Goal: Information Seeking & Learning: Learn about a topic

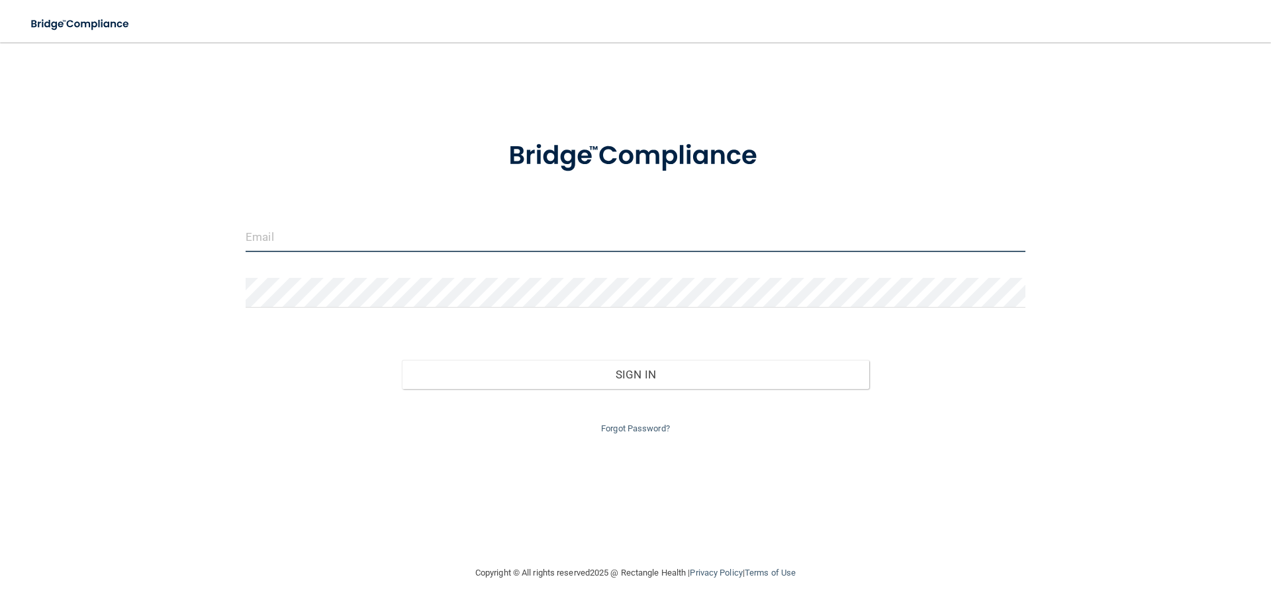
click at [330, 246] on input "email" at bounding box center [636, 237] width 780 height 30
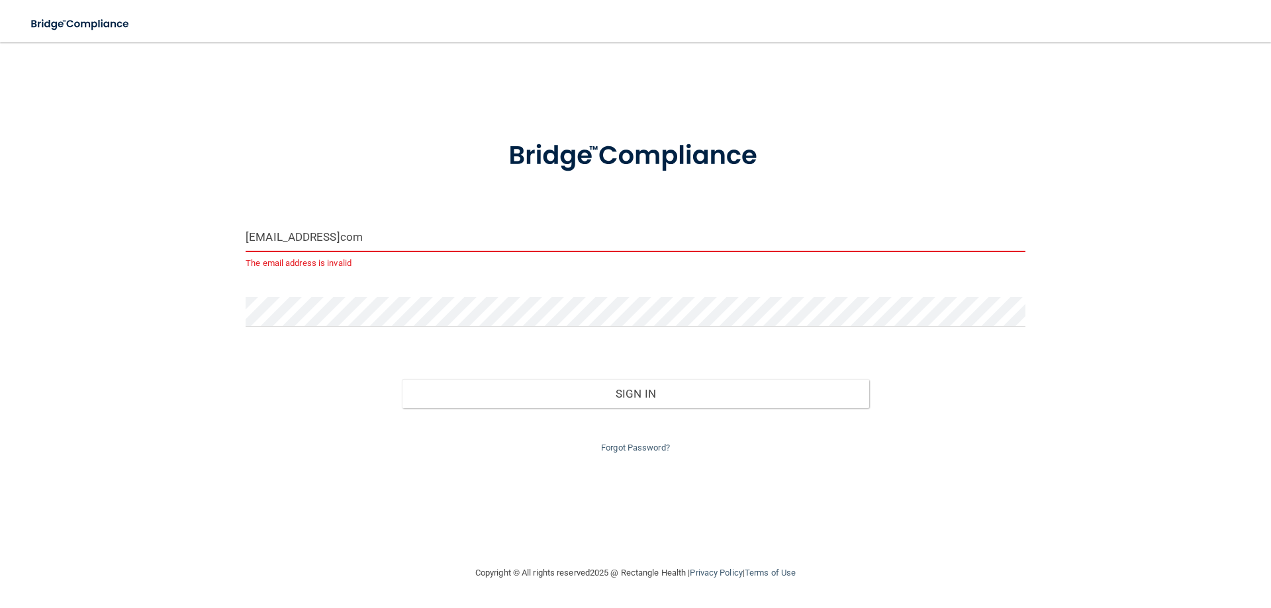
click at [357, 233] on input "sammlee3388@gmailcom" at bounding box center [636, 237] width 780 height 30
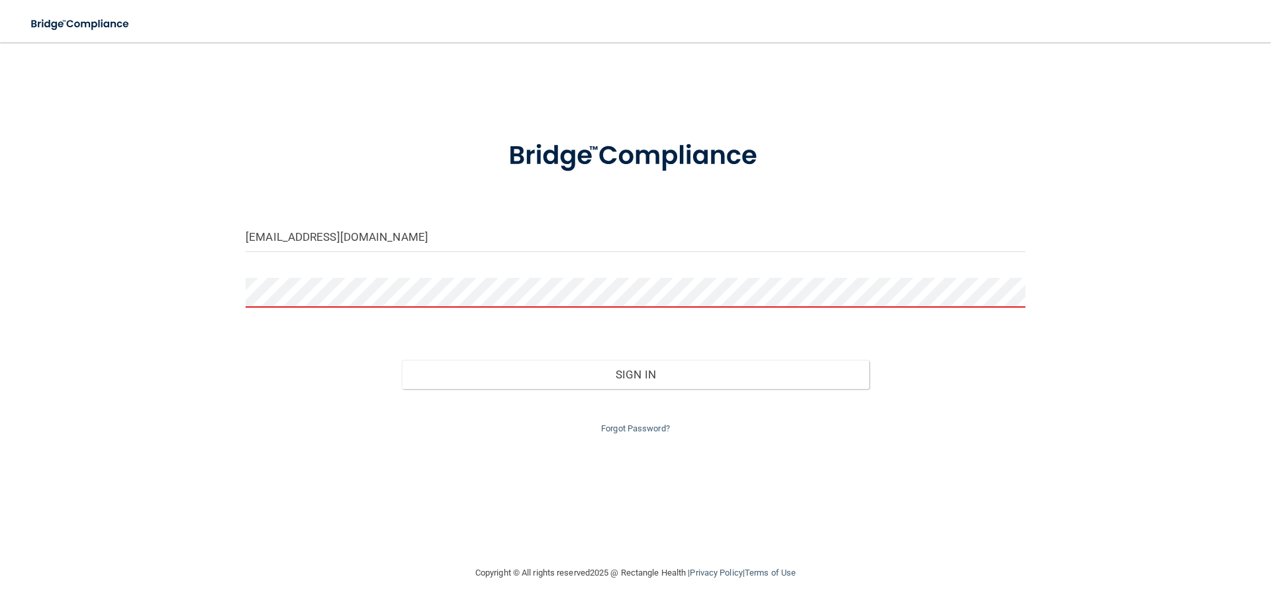
click at [375, 273] on form "sammlee3388@gmail.com Invalid email/password. You don't have permission to acce…" at bounding box center [636, 279] width 780 height 315
click at [402, 360] on button "Sign In" at bounding box center [636, 374] width 468 height 29
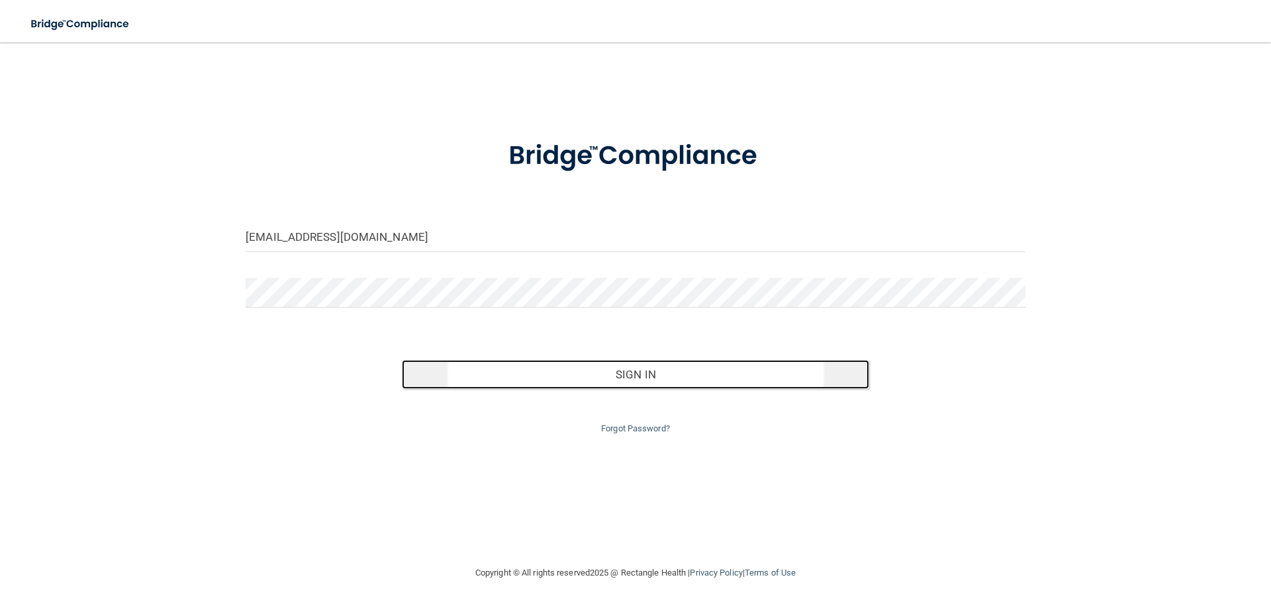
click at [508, 371] on button "Sign In" at bounding box center [636, 374] width 468 height 29
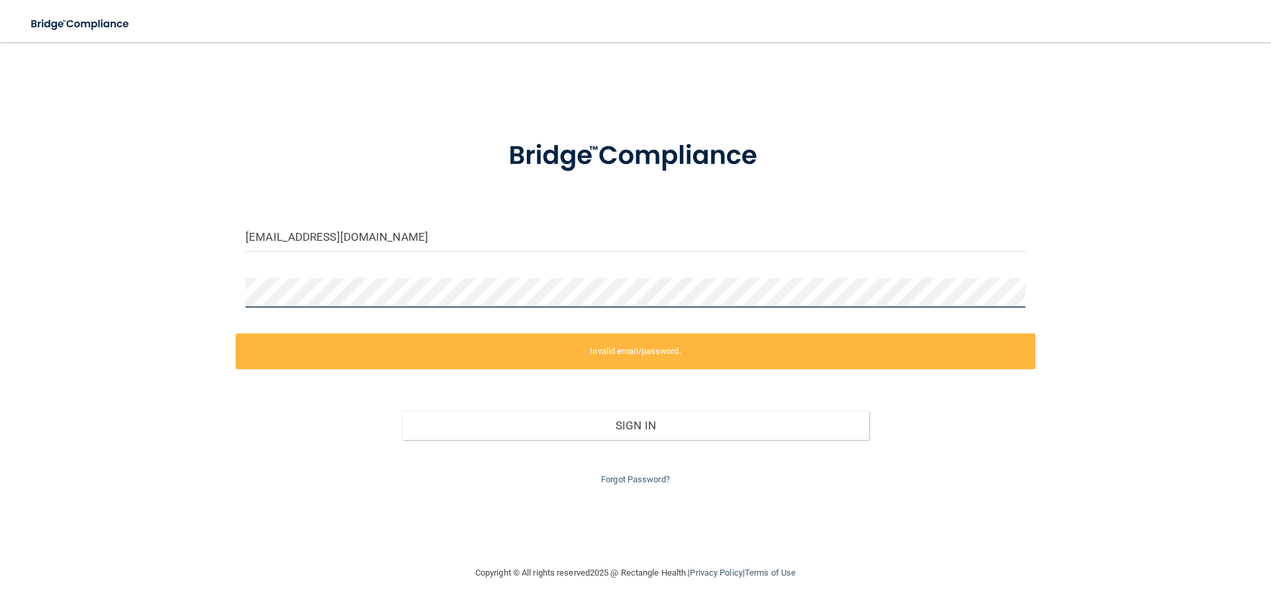
click at [146, 281] on div "sammlee3388@gmail.com Invalid email/password. You don't have permission to acce…" at bounding box center [635, 304] width 1218 height 496
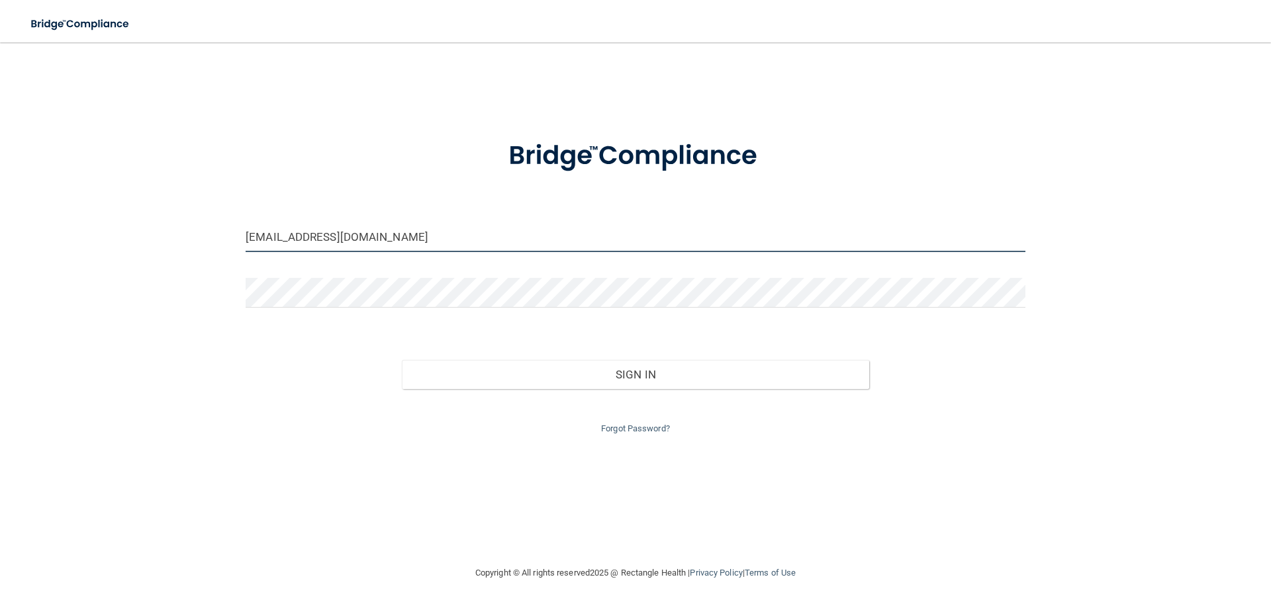
drag, startPoint x: 405, startPoint y: 238, endPoint x: 146, endPoint y: 226, distance: 259.0
click at [146, 226] on div "sammlee3388@gmail.com Invalid email/password. You don't have permission to acce…" at bounding box center [635, 304] width 1218 height 496
type input "[EMAIL_ADDRESS][DOMAIN_NAME]"
click at [582, 352] on div "Sign In" at bounding box center [636, 362] width 800 height 56
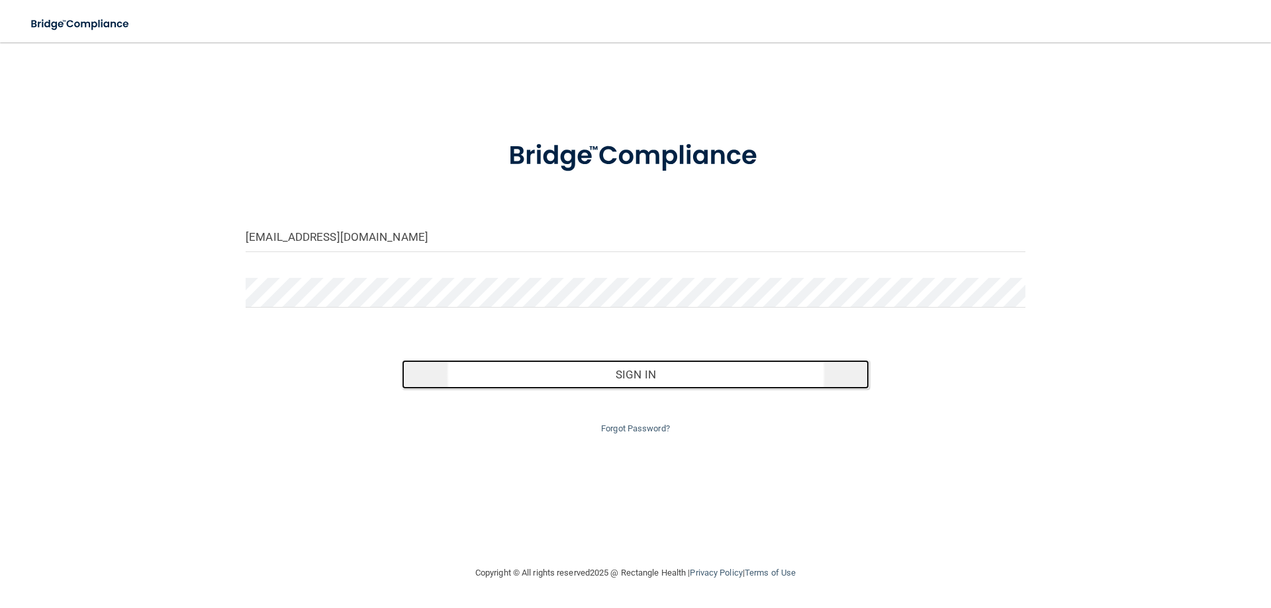
click at [584, 378] on button "Sign In" at bounding box center [636, 374] width 468 height 29
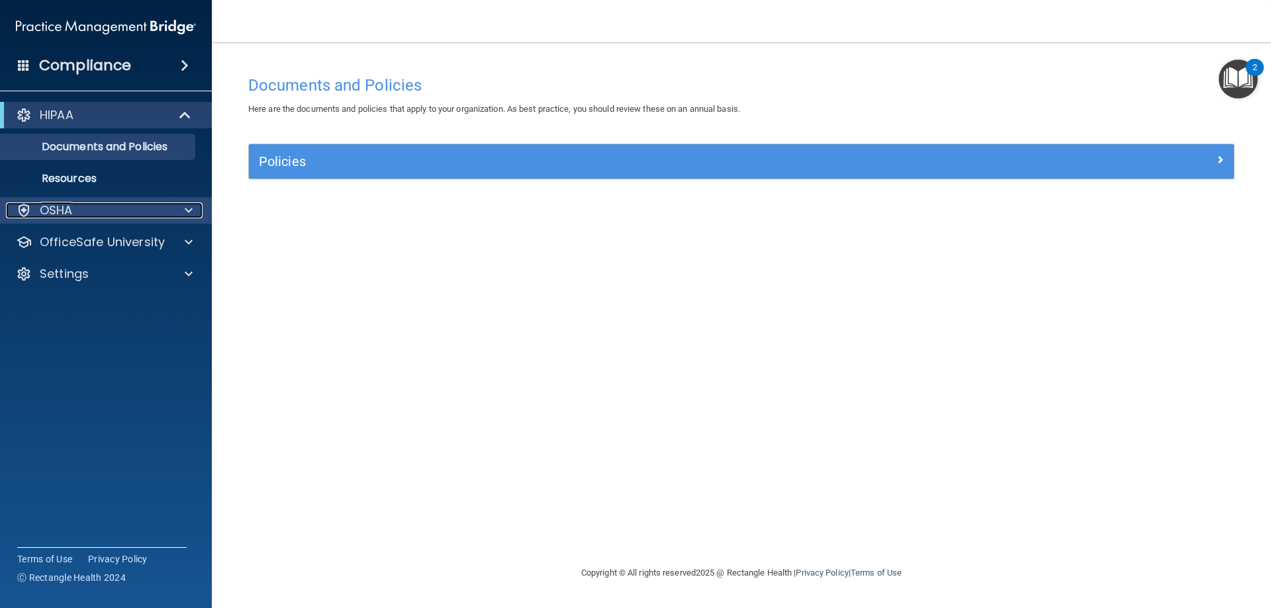
click at [170, 207] on div at bounding box center [186, 211] width 33 height 16
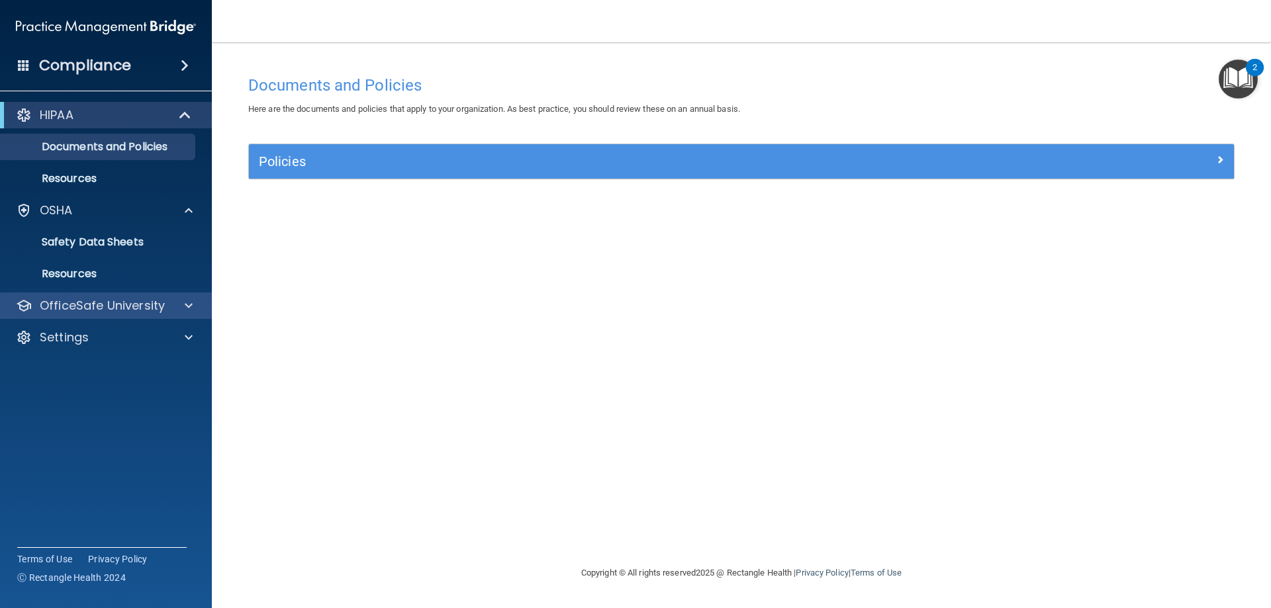
click at [173, 316] on div "OfficeSafe University" at bounding box center [106, 306] width 212 height 26
click at [180, 316] on div "OfficeSafe University" at bounding box center [106, 306] width 212 height 26
click at [196, 304] on div at bounding box center [186, 306] width 33 height 16
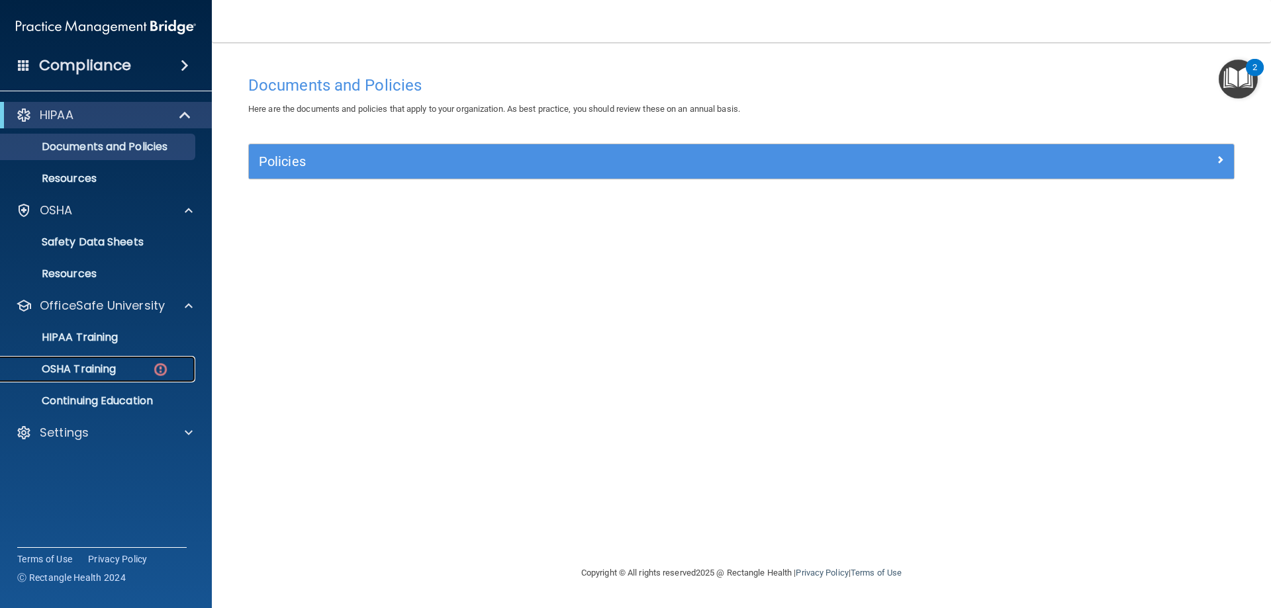
click at [134, 359] on link "OSHA Training" at bounding box center [91, 369] width 208 height 26
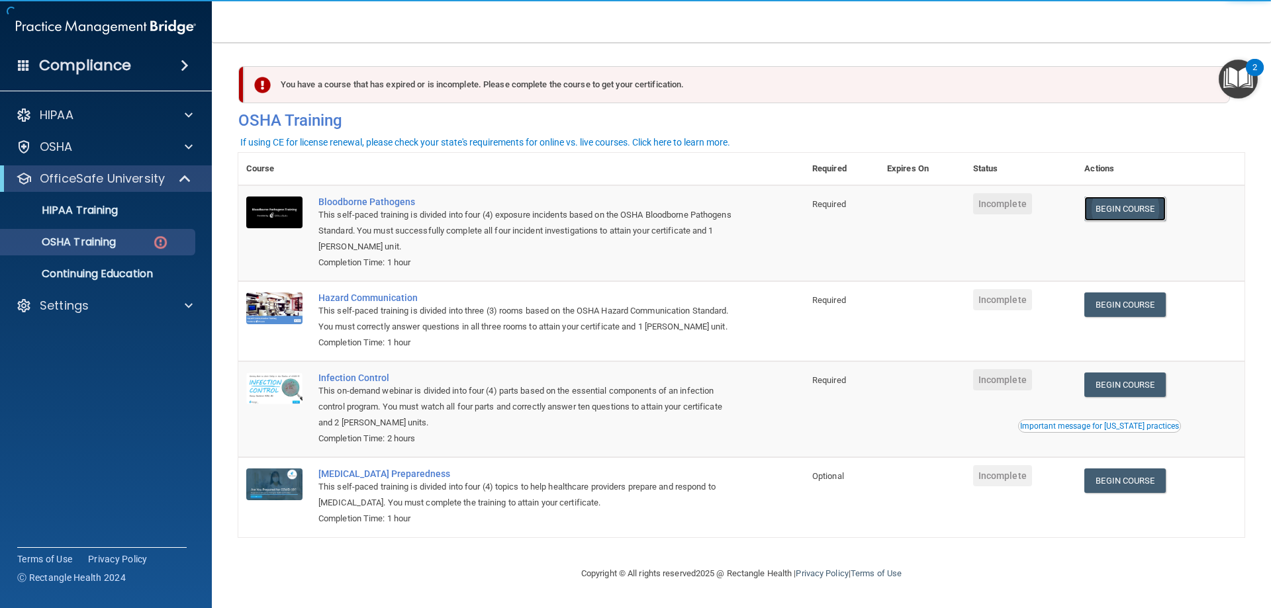
click at [1095, 218] on link "Begin Course" at bounding box center [1124, 209] width 81 height 24
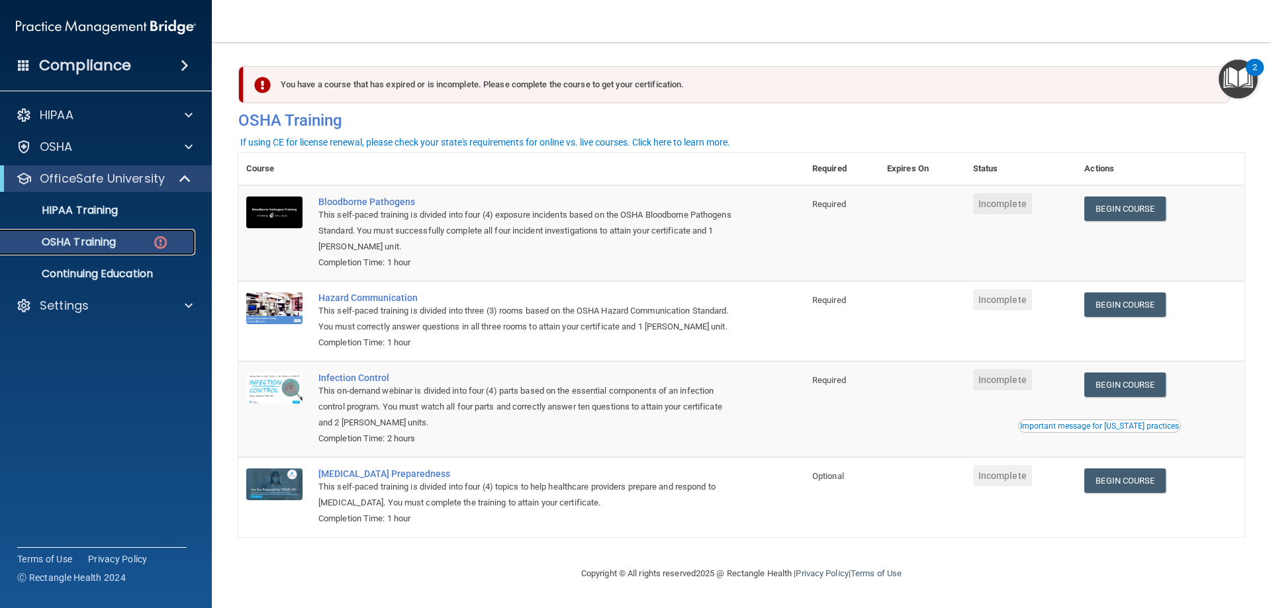
click at [148, 245] on div "OSHA Training" at bounding box center [99, 242] width 181 height 13
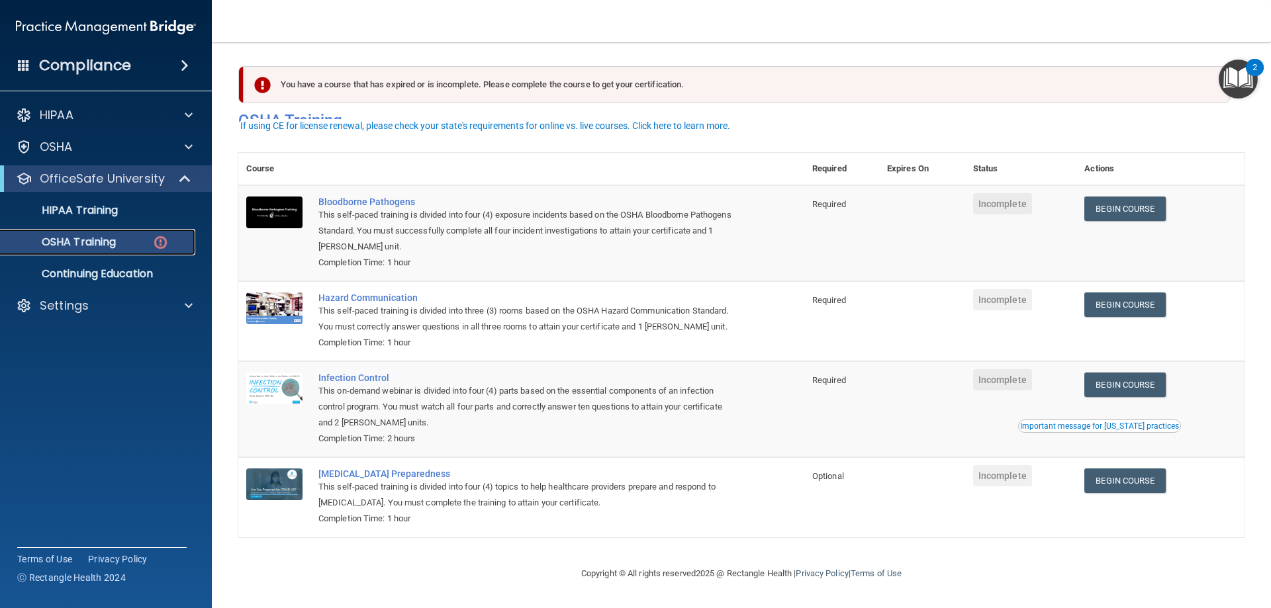
scroll to position [17, 0]
click at [1127, 386] on link "Begin Course" at bounding box center [1124, 385] width 81 height 24
click at [146, 243] on div "OSHA Training" at bounding box center [99, 242] width 181 height 13
click at [1142, 481] on link "Begin Course" at bounding box center [1124, 481] width 81 height 24
click at [1117, 485] on link "Begin Course" at bounding box center [1124, 481] width 81 height 24
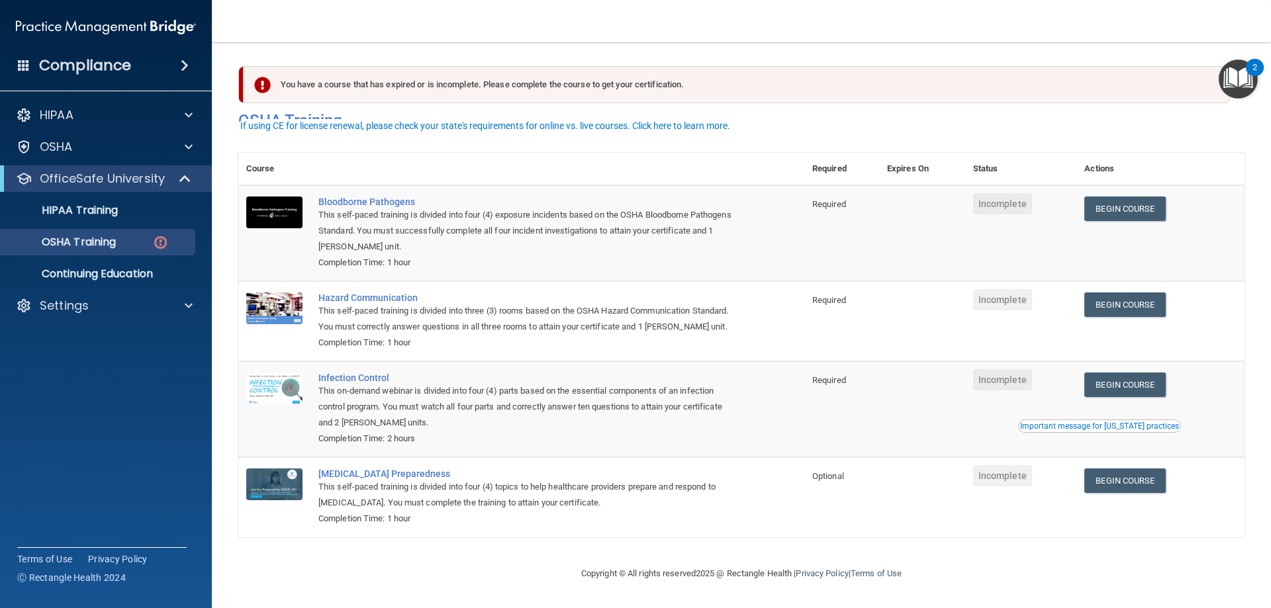
click at [771, 79] on div "You have a course that has expired or is incomplete. Please complete the course…" at bounding box center [737, 84] width 986 height 37
click at [134, 244] on div "OSHA Training" at bounding box center [99, 242] width 181 height 13
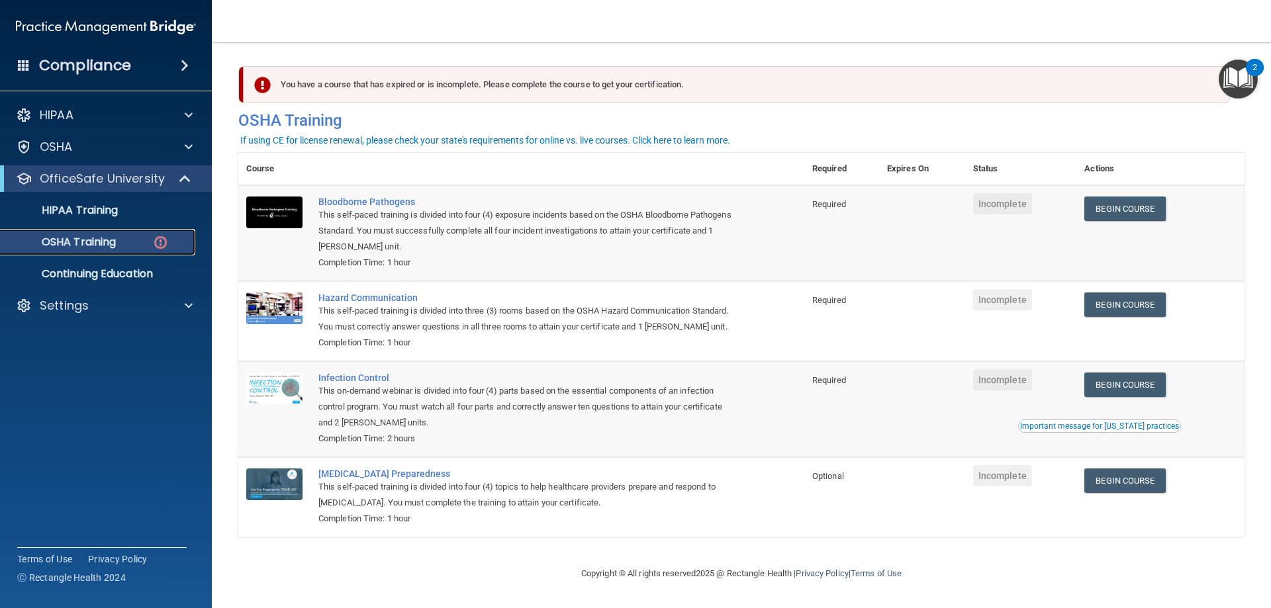
scroll to position [0, 0]
click at [109, 200] on link "HIPAA Training" at bounding box center [91, 210] width 208 height 26
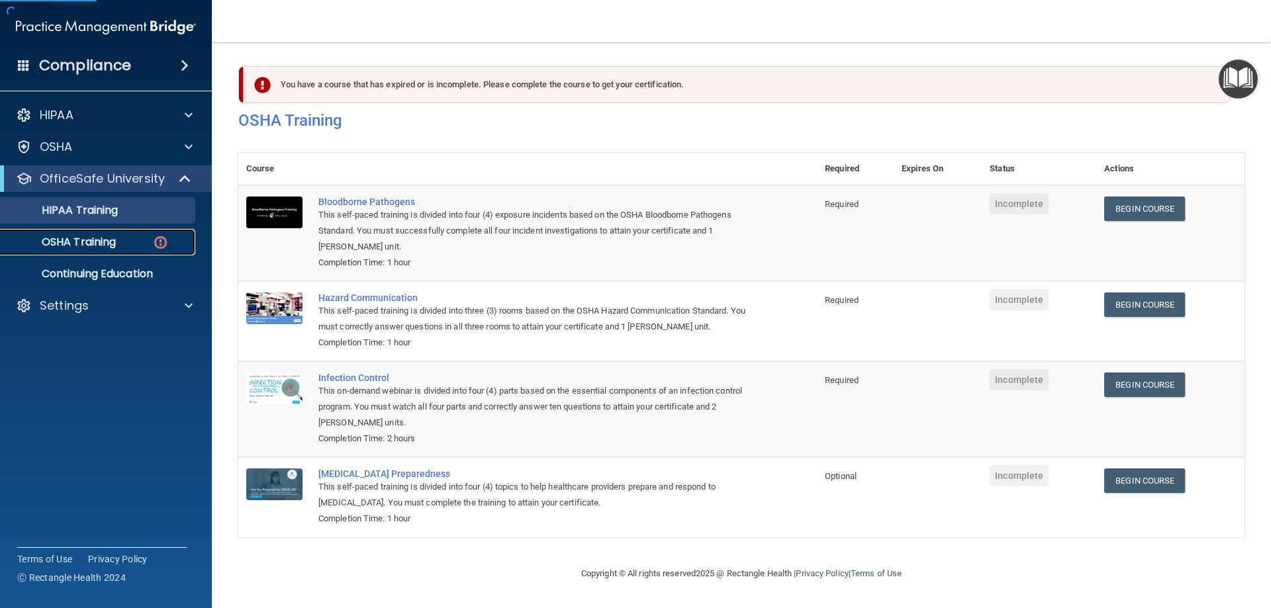
click at [95, 245] on p "OSHA Training" at bounding box center [62, 242] width 107 height 13
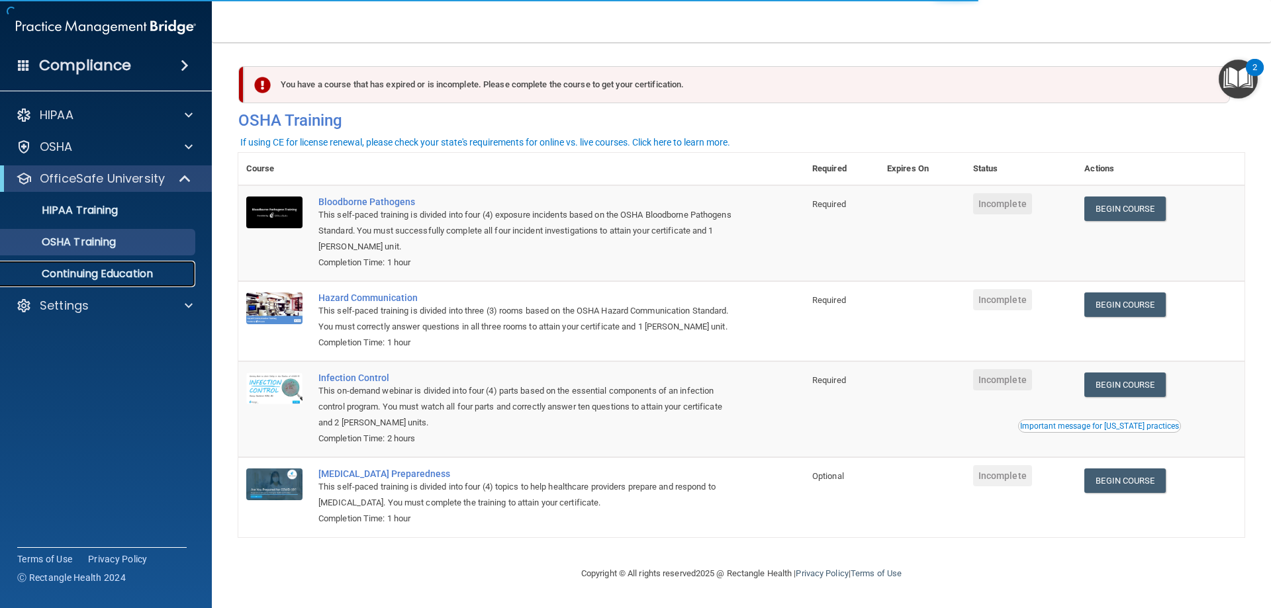
click at [116, 273] on p "Continuing Education" at bounding box center [99, 273] width 181 height 13
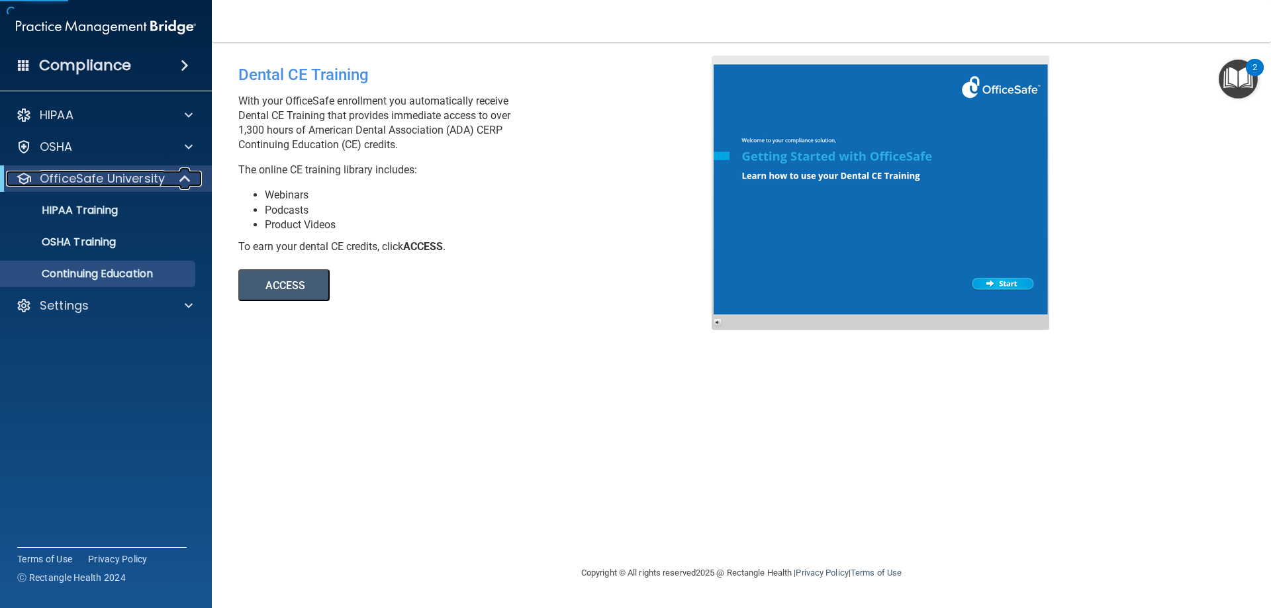
click at [178, 181] on div at bounding box center [185, 179] width 32 height 16
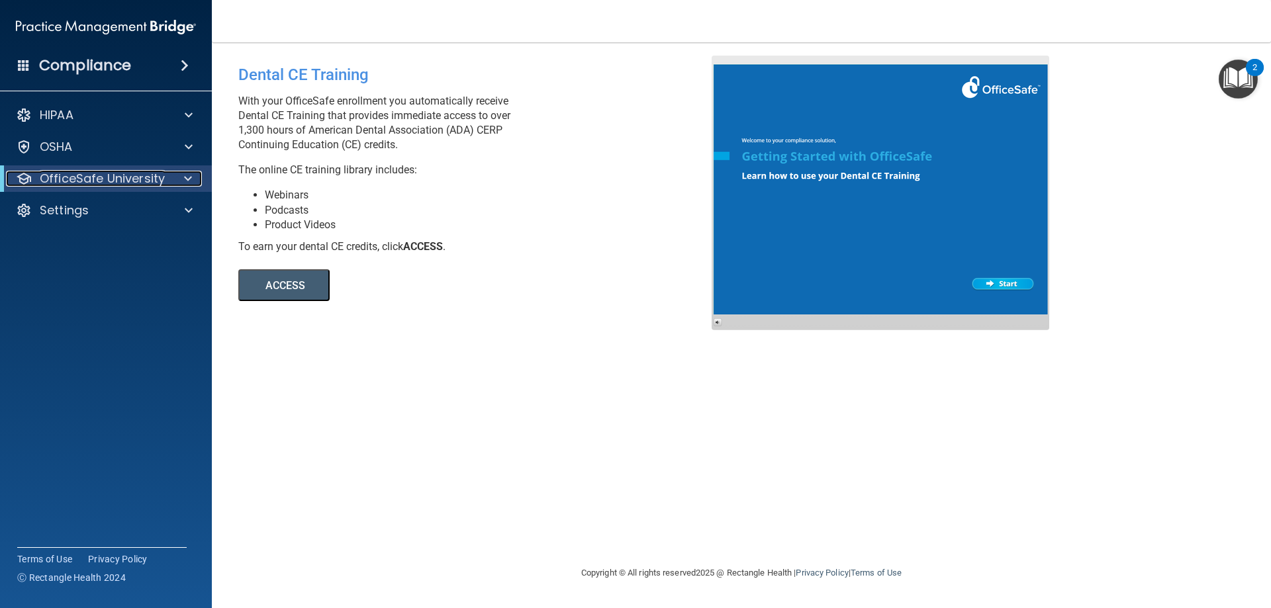
click at [119, 186] on p "OfficeSafe University" at bounding box center [102, 179] width 125 height 16
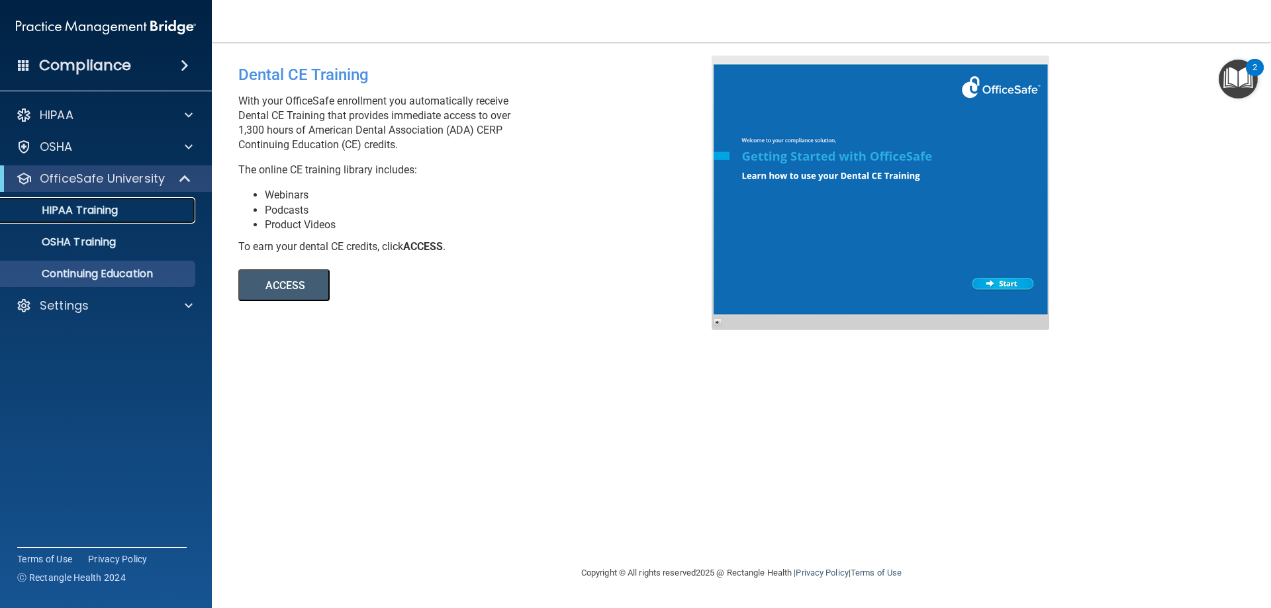
click at [86, 217] on p "HIPAA Training" at bounding box center [63, 210] width 109 height 13
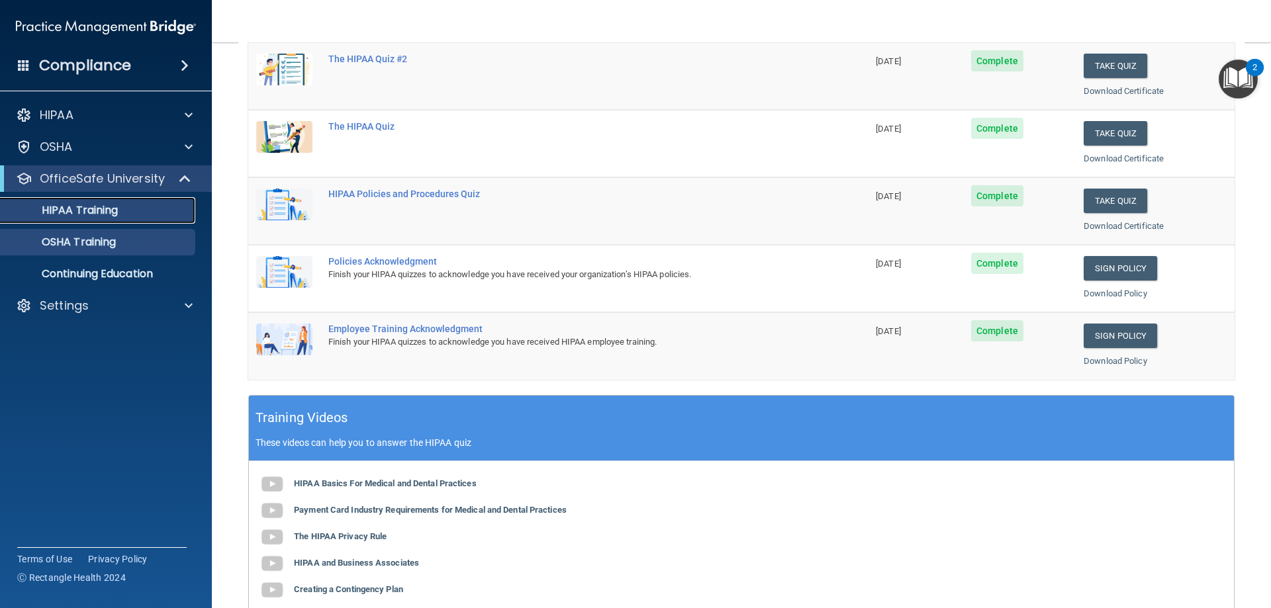
scroll to position [190, 0]
click at [113, 250] on link "OSHA Training" at bounding box center [91, 242] width 208 height 26
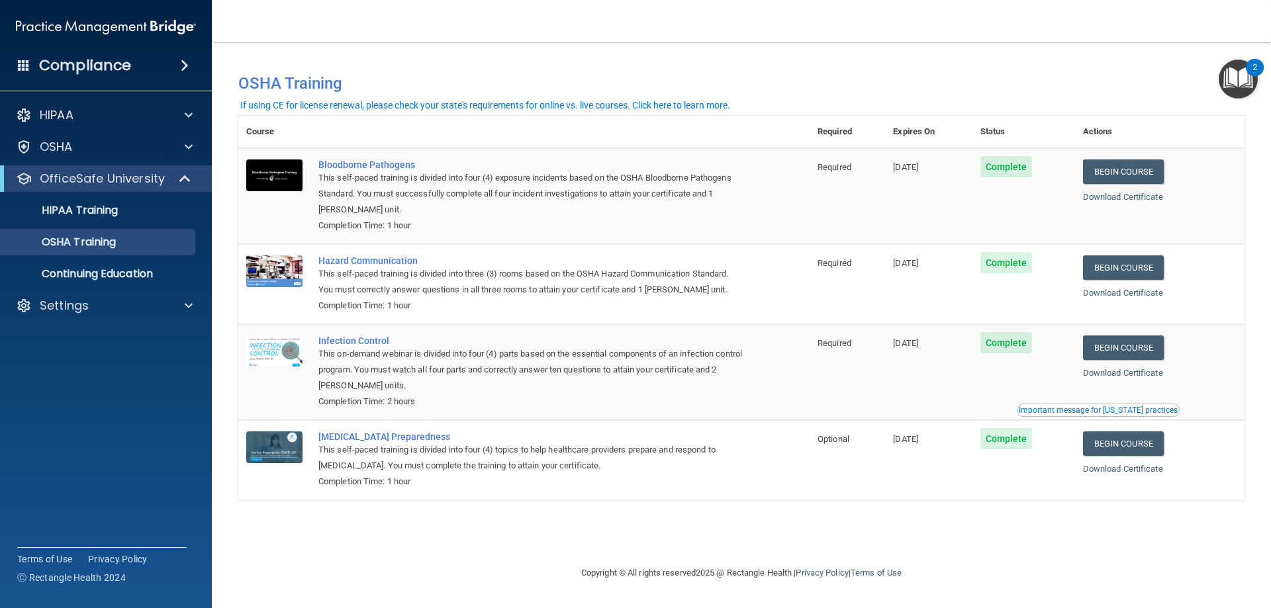
click at [188, 58] on span at bounding box center [185, 66] width 8 height 16
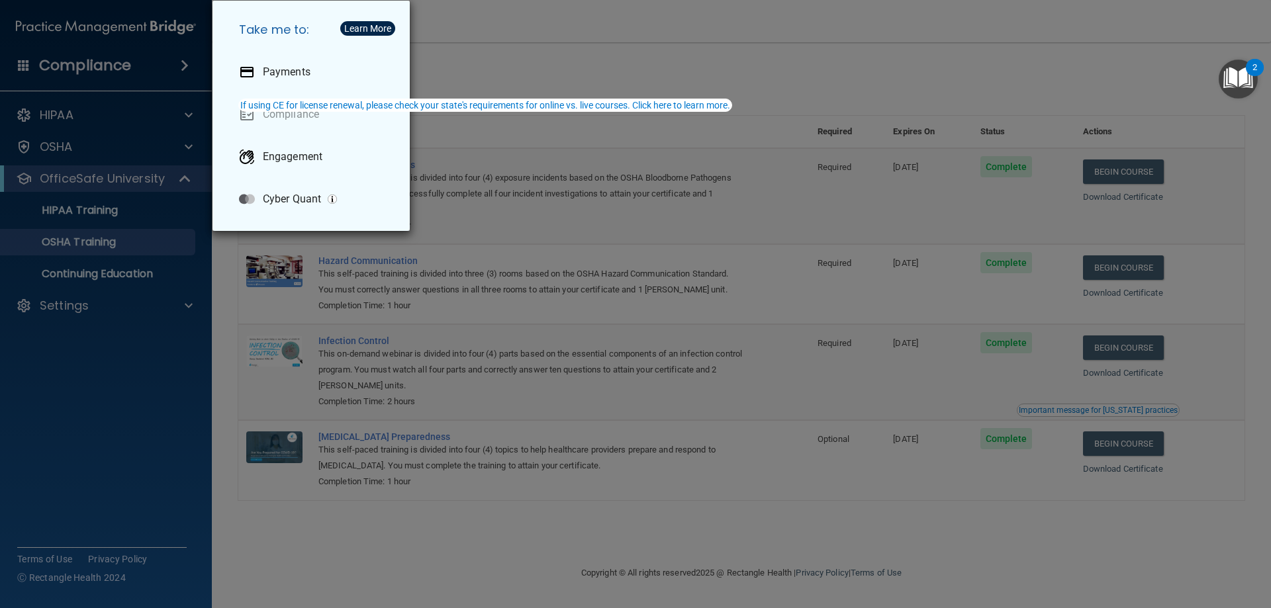
click at [731, 57] on div "Take me to: Payments Compliance Engagement Cyber Quant" at bounding box center [635, 304] width 1271 height 608
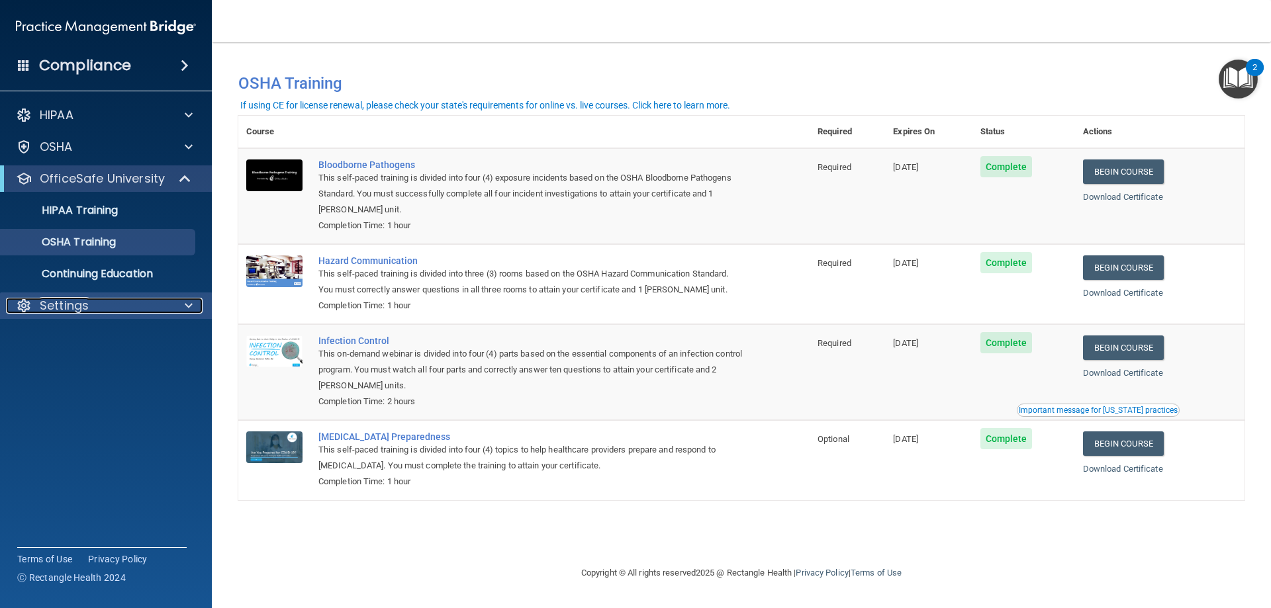
click at [142, 299] on div "Settings" at bounding box center [88, 306] width 164 height 16
click at [87, 370] on p "Sign Out" at bounding box center [99, 369] width 181 height 13
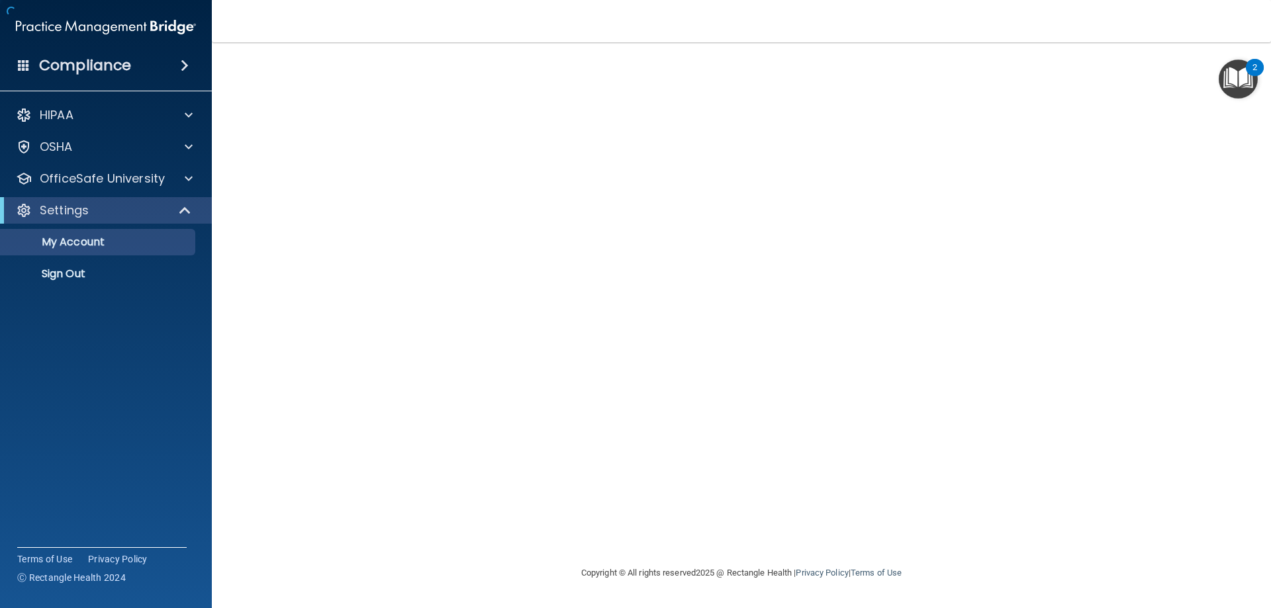
click at [642, 160] on div at bounding box center [741, 304] width 1006 height 496
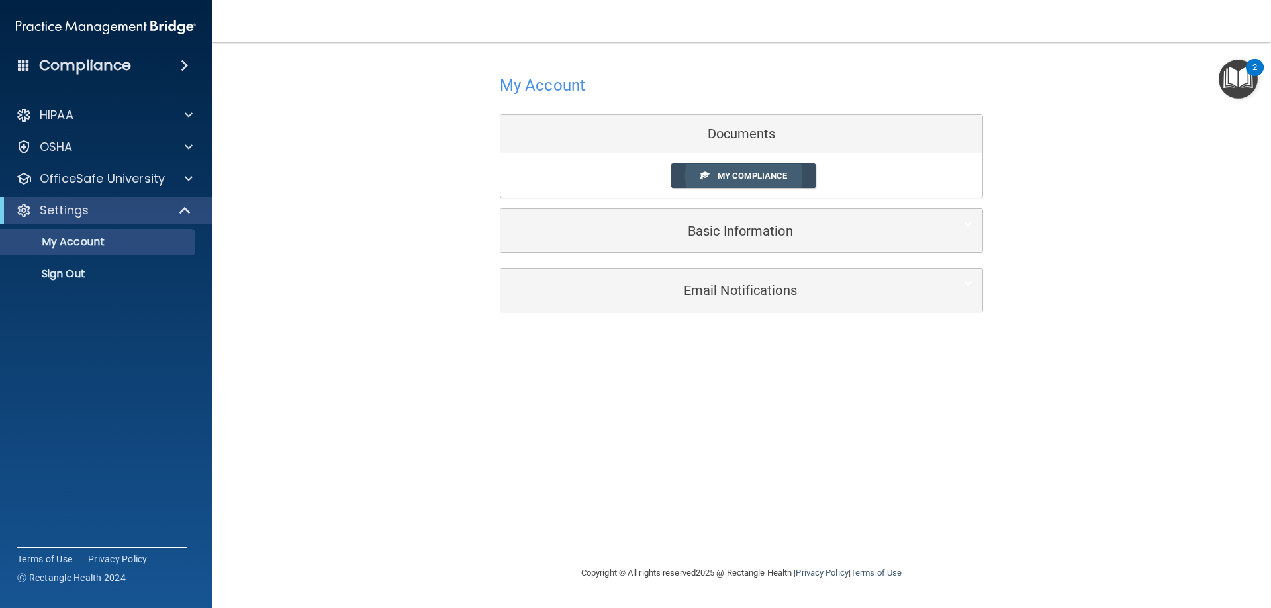
click at [755, 179] on span "My Compliance" at bounding box center [752, 176] width 69 height 10
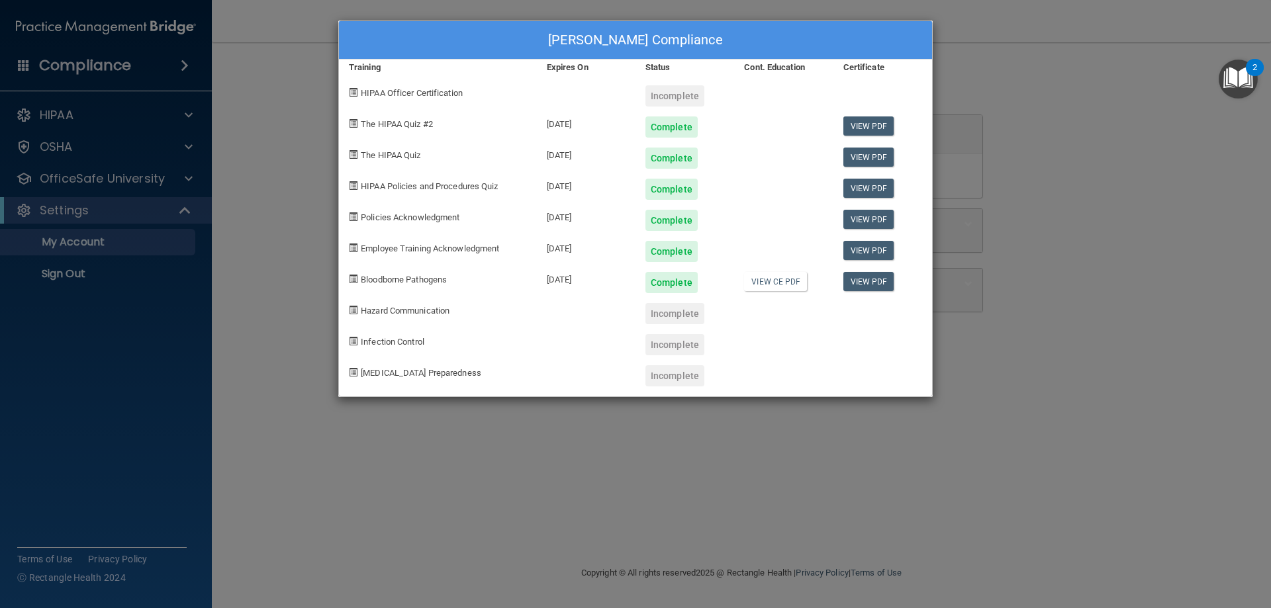
click at [1095, 188] on div "Sam Rudichar's Compliance Training Expires On Status Cont. Education Certificat…" at bounding box center [635, 304] width 1271 height 608
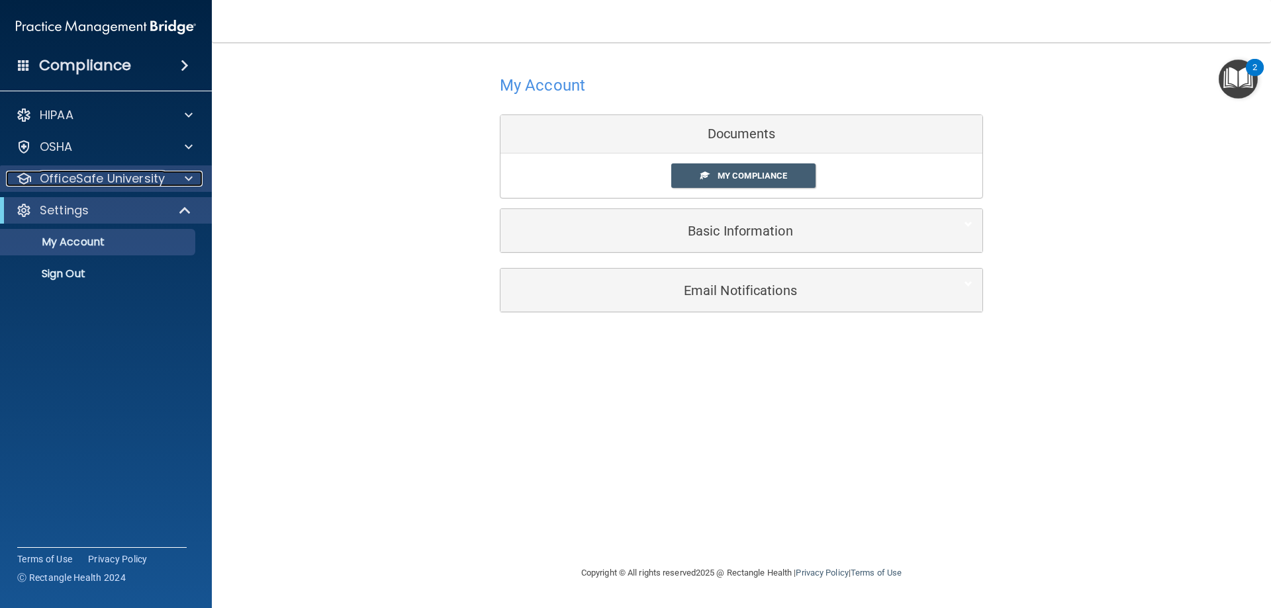
click at [184, 178] on div at bounding box center [186, 179] width 33 height 16
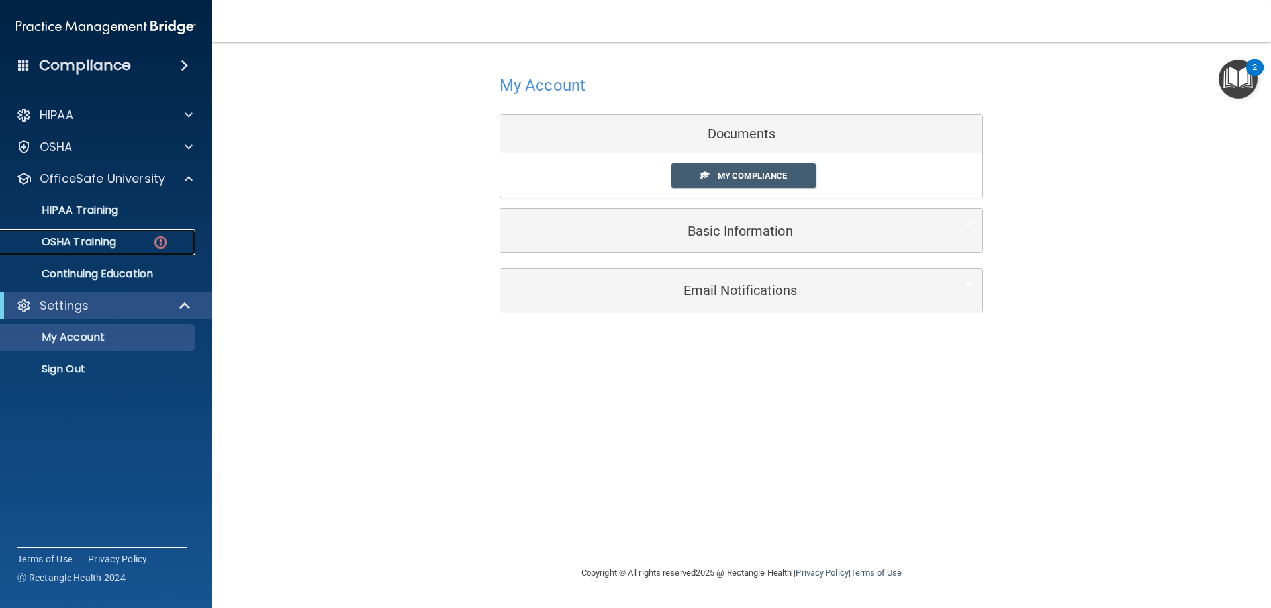
drag, startPoint x: 156, startPoint y: 248, endPoint x: 829, endPoint y: 15, distance: 713.0
click at [156, 248] on img at bounding box center [160, 242] width 17 height 17
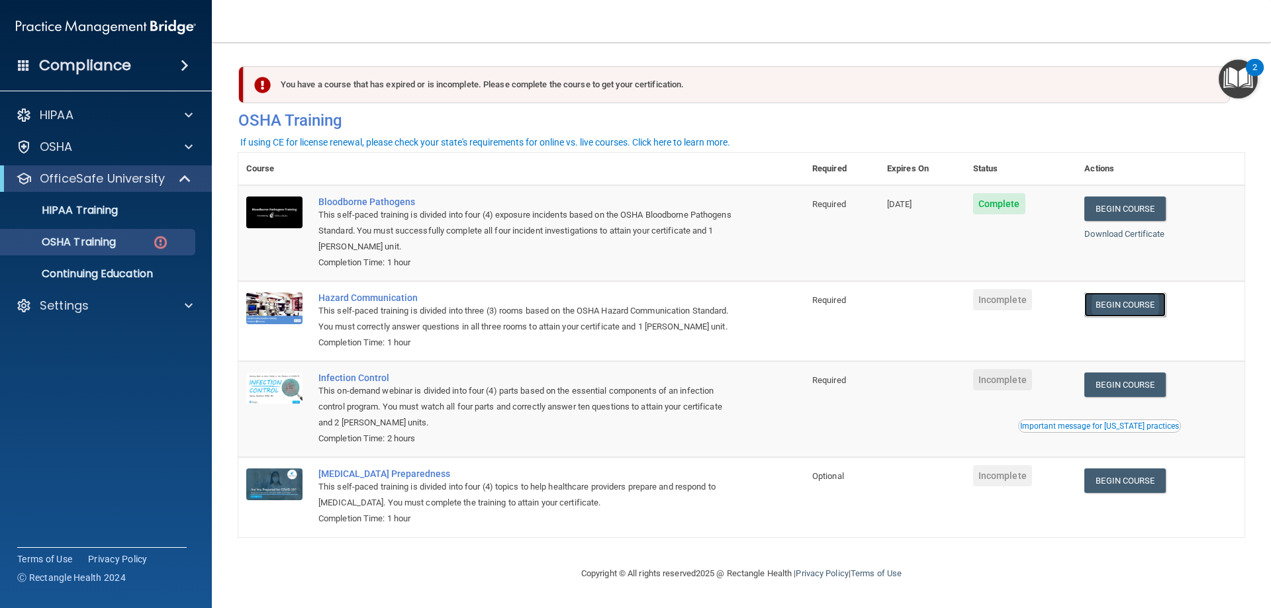
click at [1149, 308] on link "Begin Course" at bounding box center [1124, 305] width 81 height 24
click at [712, 112] on h4 "OSHA Training" at bounding box center [741, 120] width 1006 height 19
click at [775, 31] on nav "Toggle navigation Sam Rudichar conlinrudichar@gmail.com Manage My Enterprise Da…" at bounding box center [741, 21] width 1059 height 42
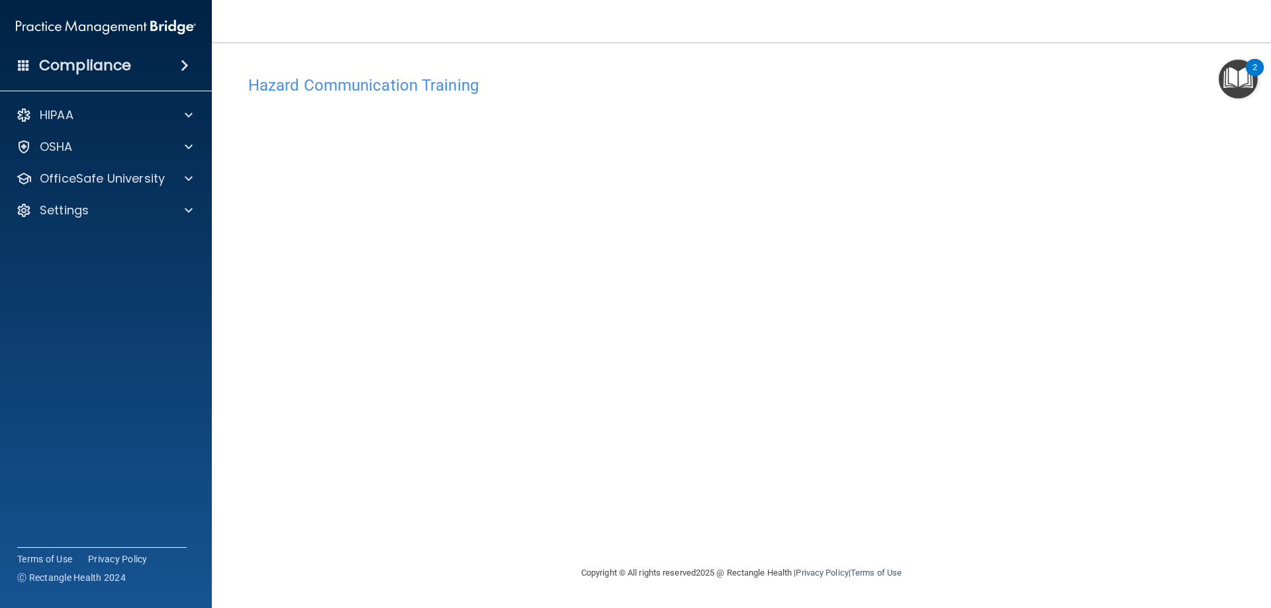
click at [1074, 104] on div "Hazard Communication Training This course doesn’t expire until . Are you sure y…" at bounding box center [741, 317] width 1006 height 496
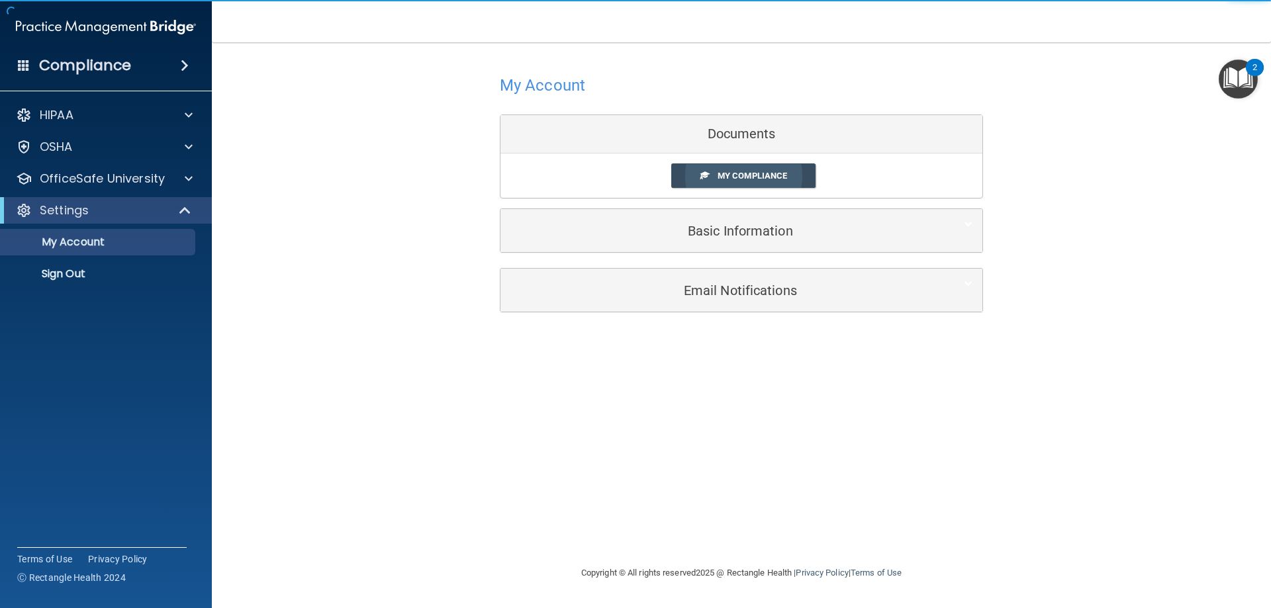
click at [790, 169] on link "My Compliance" at bounding box center [743, 175] width 145 height 24
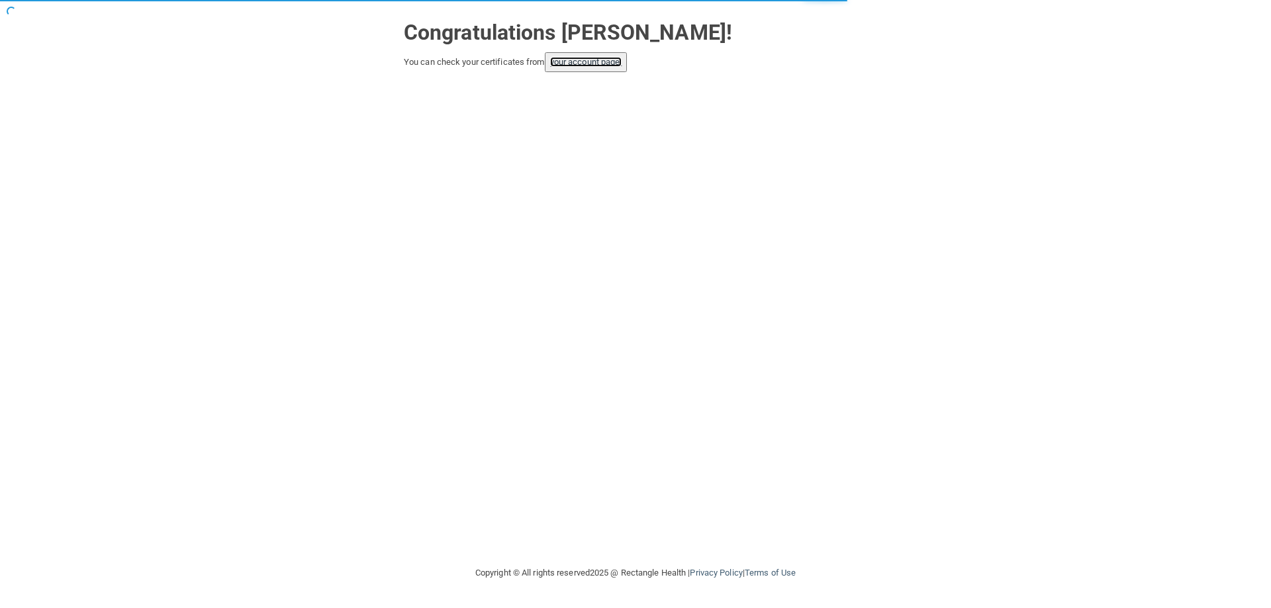
click at [611, 66] on link "your account page!" at bounding box center [586, 62] width 72 height 10
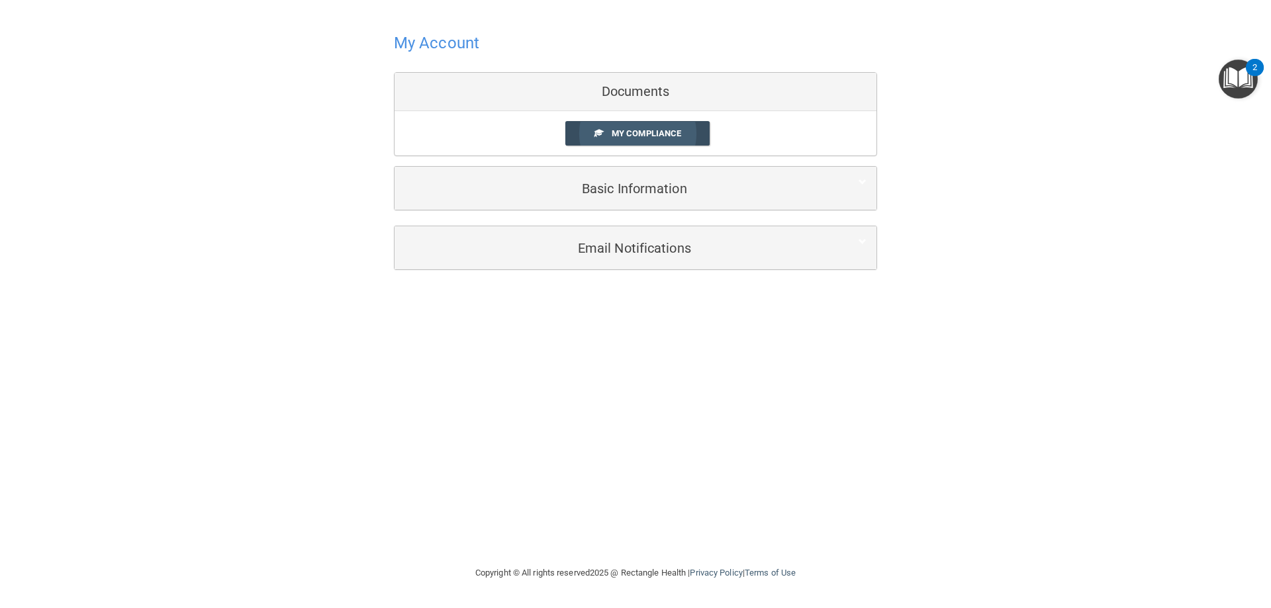
click at [672, 137] on span "My Compliance" at bounding box center [646, 133] width 69 height 10
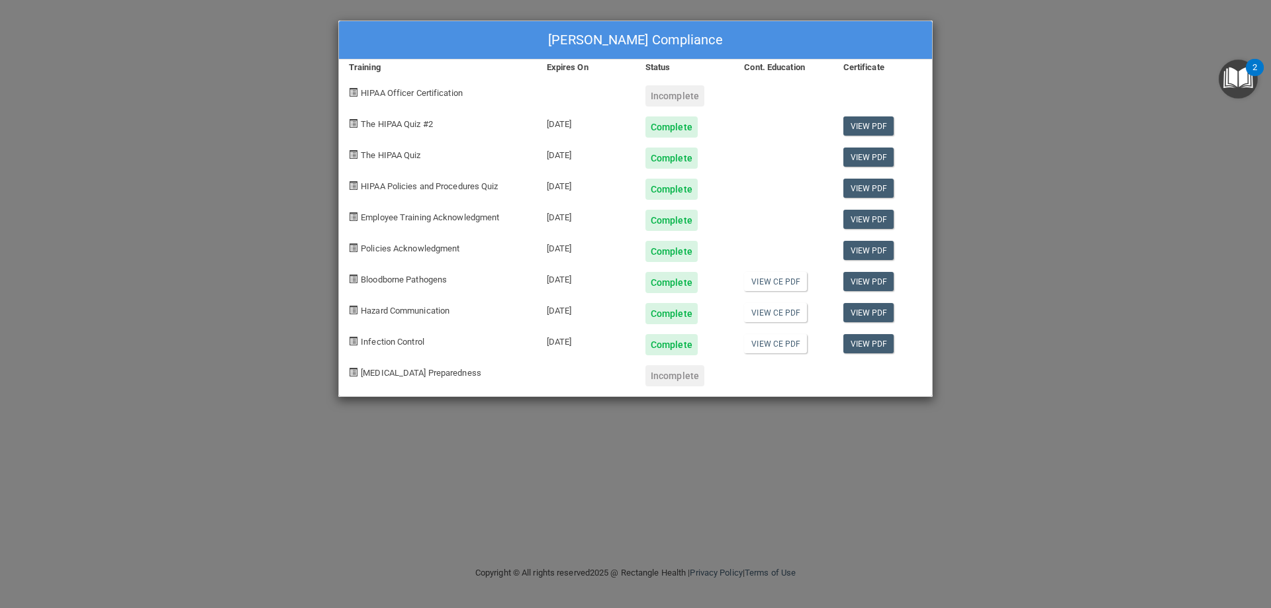
click at [996, 203] on div "Sam Rudichar's Compliance Training Expires On Status Cont. Education Certificat…" at bounding box center [635, 304] width 1271 height 608
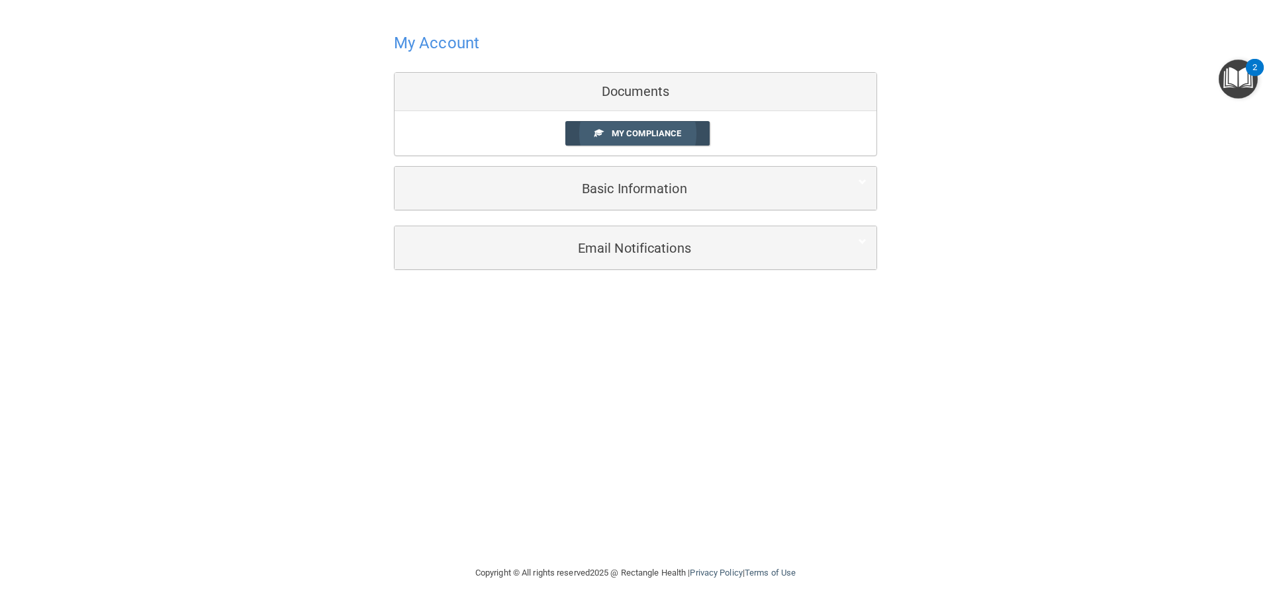
click at [672, 136] on span "My Compliance" at bounding box center [646, 133] width 69 height 10
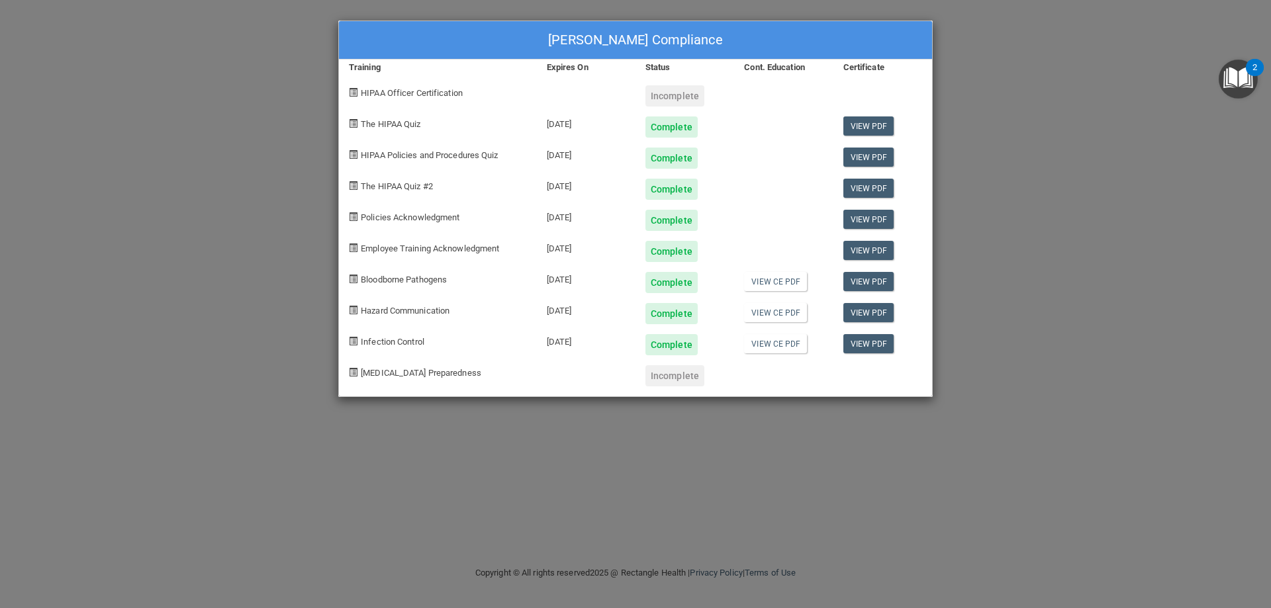
click at [1017, 293] on div "Sam Rudichar's Compliance Training Expires On Status Cont. Education Certificat…" at bounding box center [635, 304] width 1271 height 608
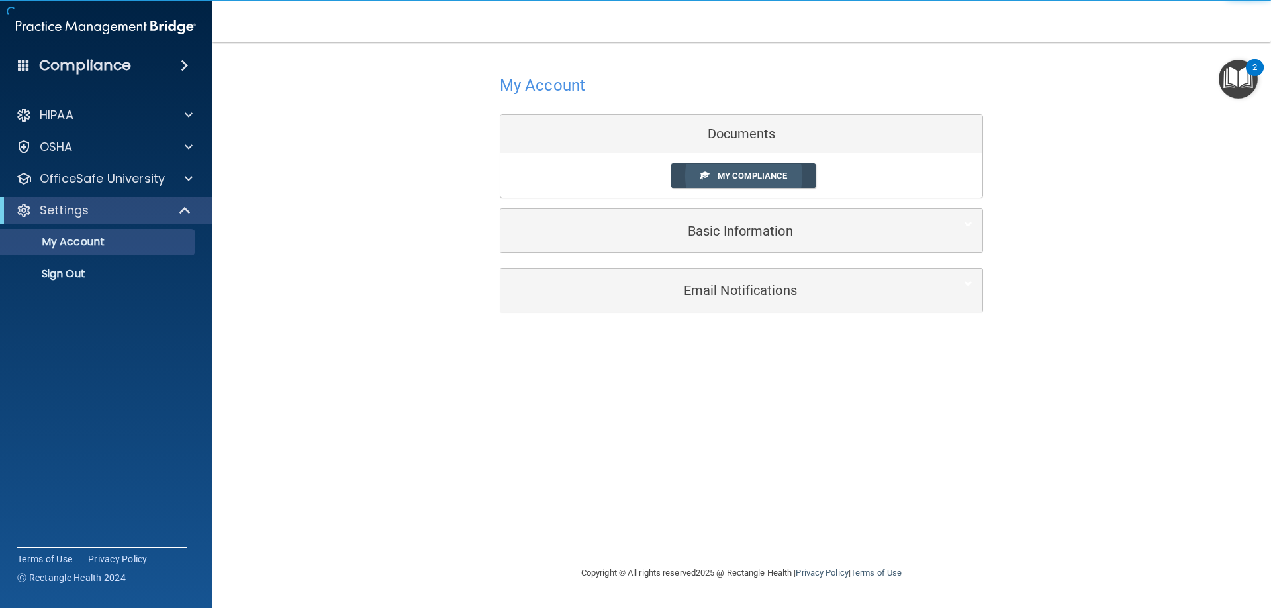
click at [754, 178] on span "My Compliance" at bounding box center [752, 176] width 69 height 10
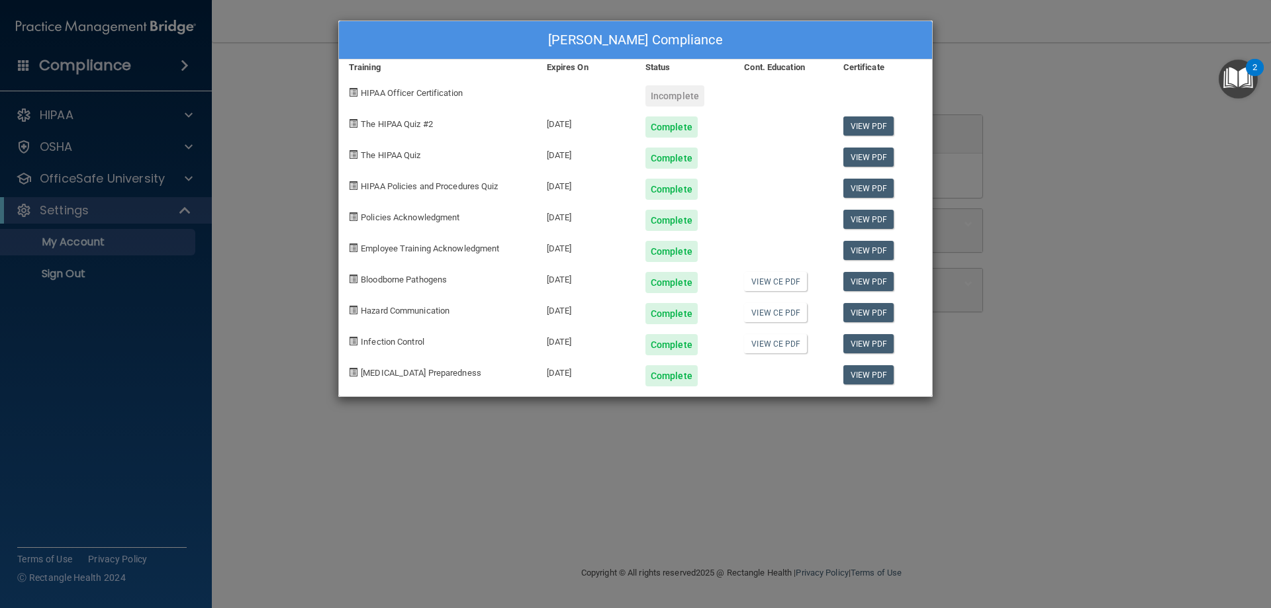
click at [1123, 197] on div "[PERSON_NAME] Compliance Training Expires On Status Cont. Education Certificate…" at bounding box center [635, 304] width 1271 height 608
